Goal: Information Seeking & Learning: Learn about a topic

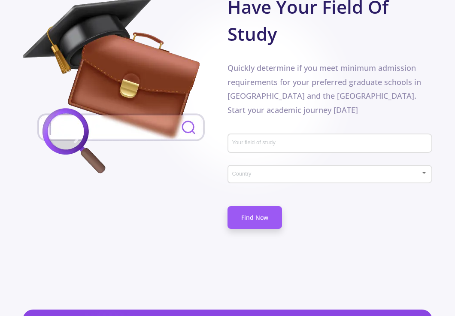
scroll to position [521, 0]
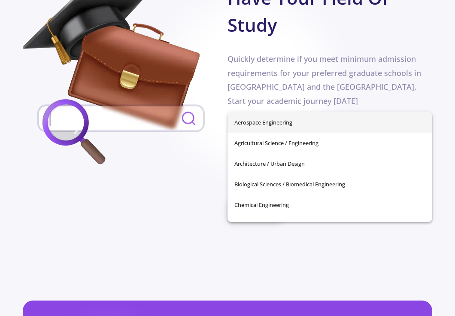
click at [244, 131] on input "Your field of study" at bounding box center [331, 135] width 199 height 8
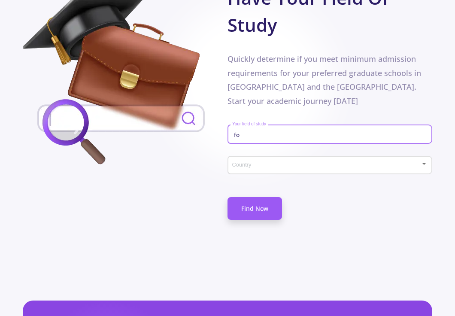
type input "f"
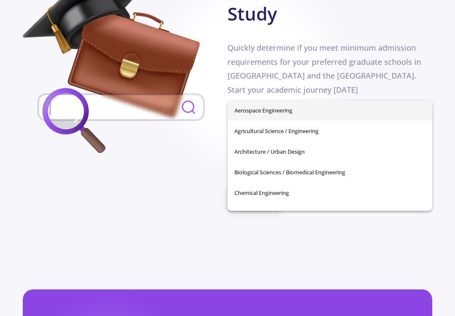
scroll to position [0, 0]
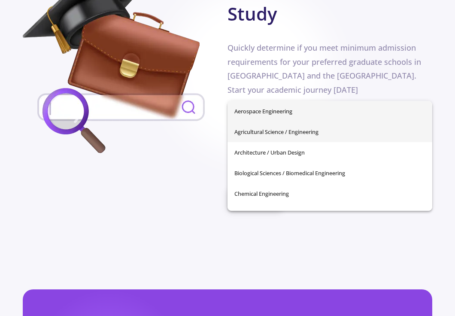
click at [302, 139] on span "Agricultural Science / Engineering" at bounding box center [330, 132] width 191 height 21
type input "Agricultural Science / Engineering"
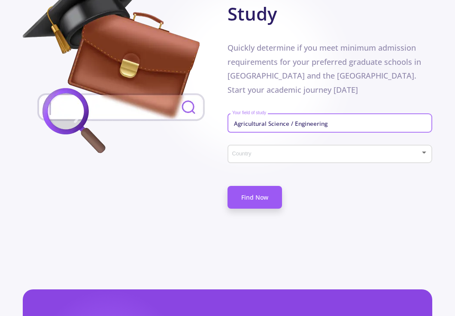
click at [297, 142] on div "Country" at bounding box center [330, 152] width 197 height 21
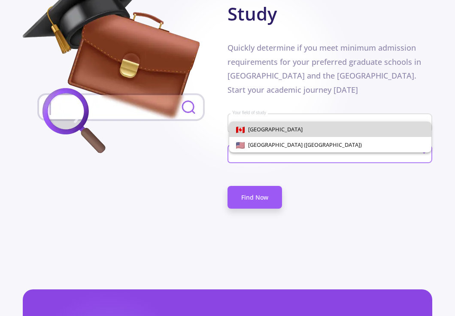
click at [290, 134] on span "[GEOGRAPHIC_DATA]" at bounding box center [330, 129] width 189 height 15
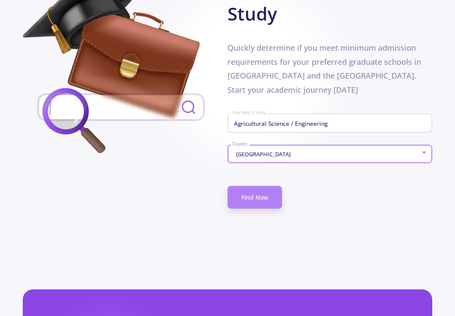
click at [263, 186] on link "Find Now" at bounding box center [255, 197] width 55 height 23
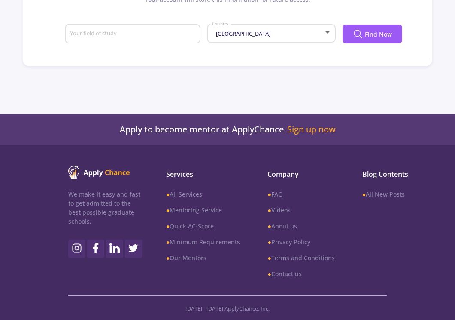
type input "Agricultural Science / Engineering"
